Goal: Communication & Community: Participate in discussion

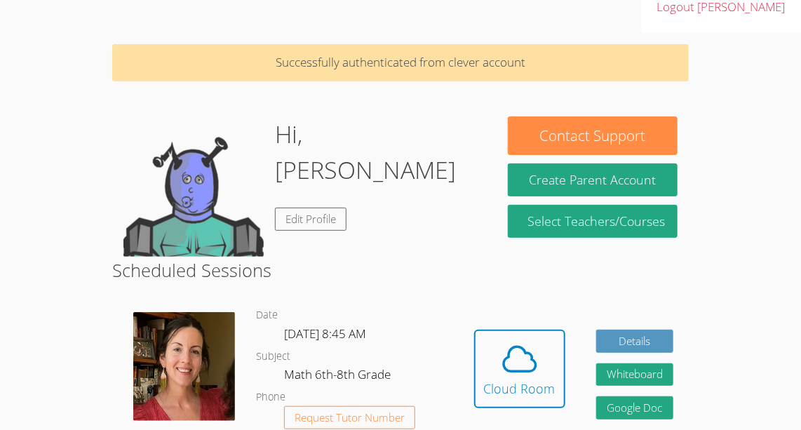
scroll to position [69, 0]
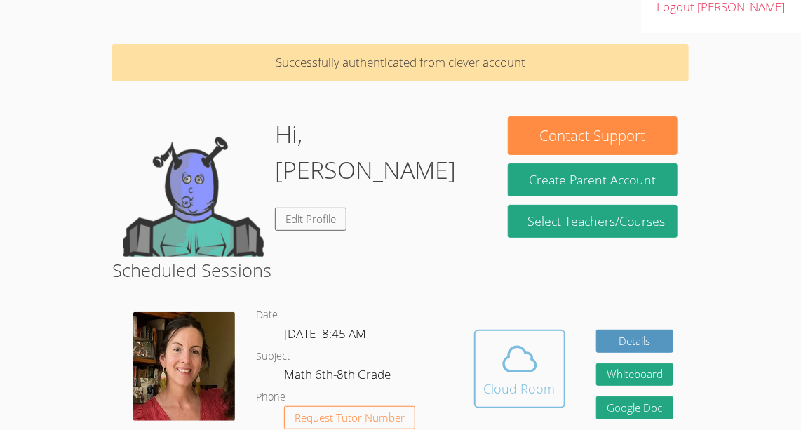
click at [500, 379] on div "Cloud Room" at bounding box center [520, 389] width 72 height 20
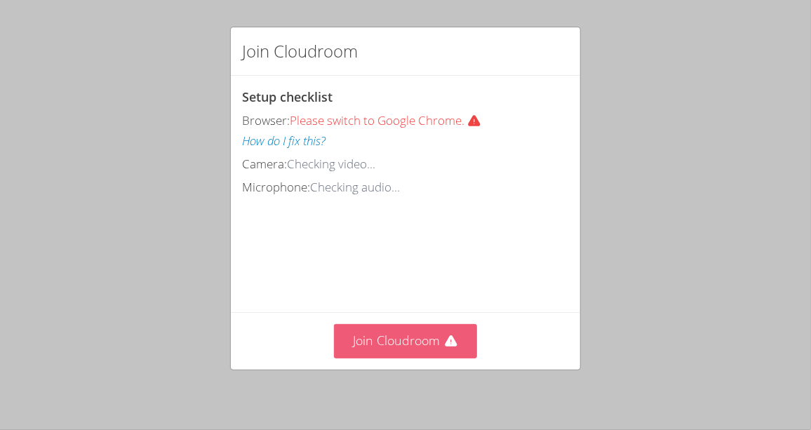
click at [369, 345] on button "Join Cloudroom" at bounding box center [406, 341] width 144 height 34
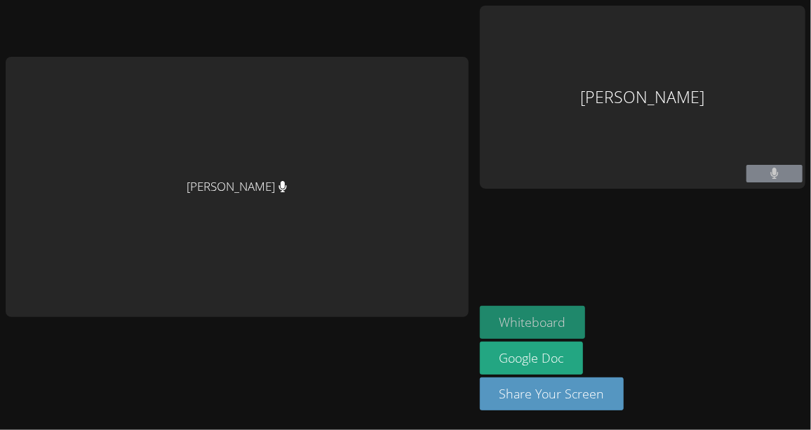
click at [549, 316] on button "Whiteboard" at bounding box center [533, 322] width 106 height 33
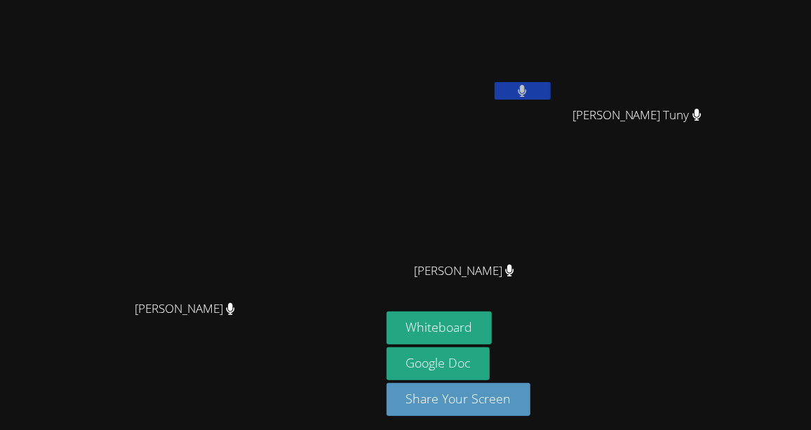
click at [551, 91] on button at bounding box center [523, 91] width 56 height 18
click at [530, 89] on icon at bounding box center [522, 91] width 15 height 12
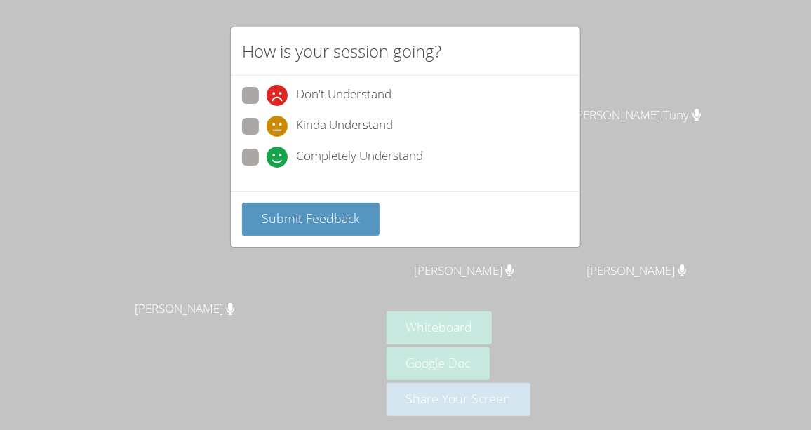
click at [336, 155] on span "Completely Understand" at bounding box center [359, 157] width 127 height 21
click at [279, 155] on input "Completely Understand" at bounding box center [273, 155] width 12 height 12
radio input "true"
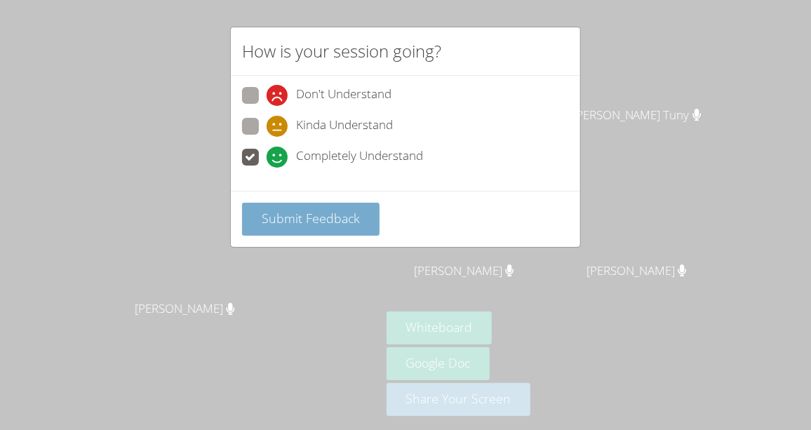
click at [335, 210] on span "Submit Feedback" at bounding box center [311, 218] width 98 height 17
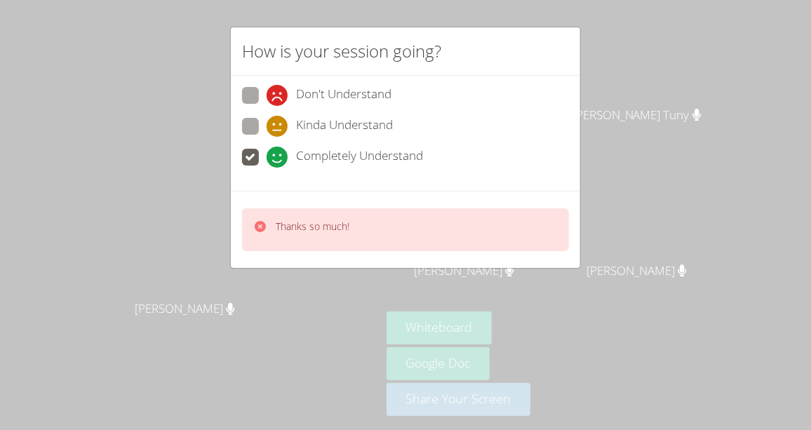
click at [349, 223] on div "Thanks so much!" at bounding box center [405, 229] width 327 height 43
click at [314, 223] on p "Thanks so much!" at bounding box center [313, 227] width 74 height 14
click at [255, 229] on icon at bounding box center [260, 227] width 14 height 14
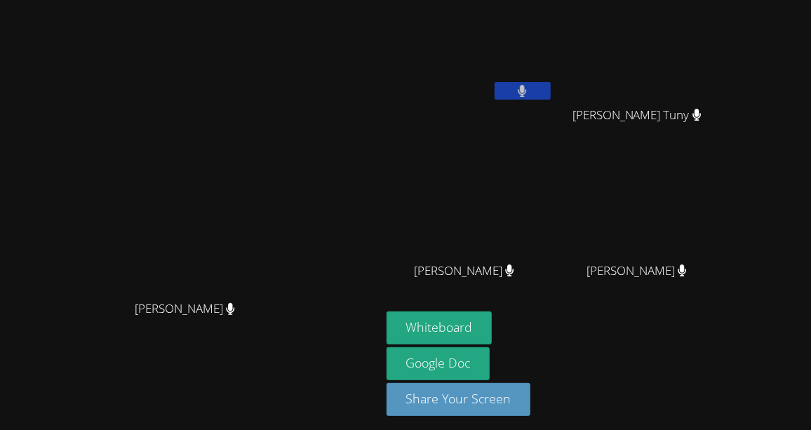
click at [138, 349] on div "[PERSON_NAME]" at bounding box center [191, 321] width 370 height 56
click at [154, 349] on div "[PERSON_NAME]" at bounding box center [191, 321] width 370 height 56
click at [165, 349] on div "[PERSON_NAME]" at bounding box center [191, 321] width 370 height 56
click at [702, 121] on span "[PERSON_NAME] Tuny" at bounding box center [636, 115] width 129 height 20
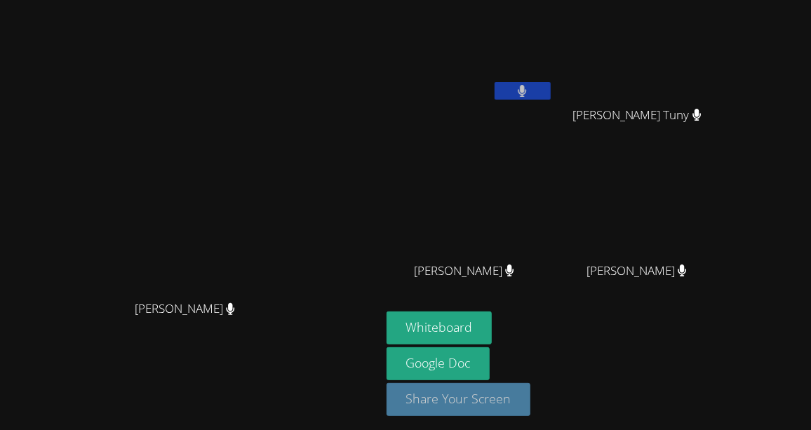
click at [531, 400] on button "Share Your Screen" at bounding box center [459, 399] width 145 height 33
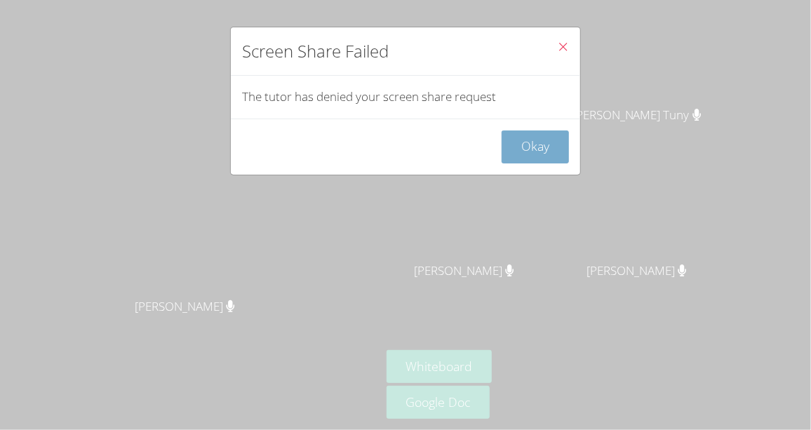
click at [530, 141] on button "Okay" at bounding box center [535, 146] width 67 height 33
